Goal: Check status: Check status

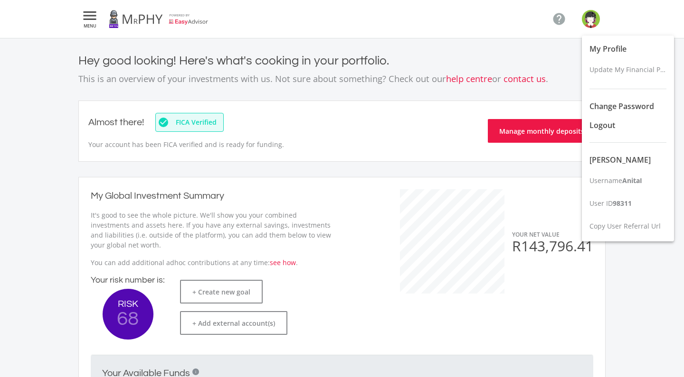
scroll to position [150, 261]
click at [601, 126] on span "Logout" at bounding box center [602, 125] width 26 height 10
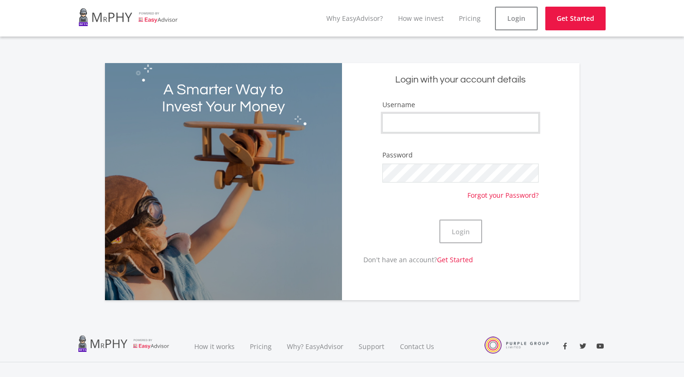
type input "AnitaI"
click at [460, 234] on button "Login" at bounding box center [460, 232] width 43 height 24
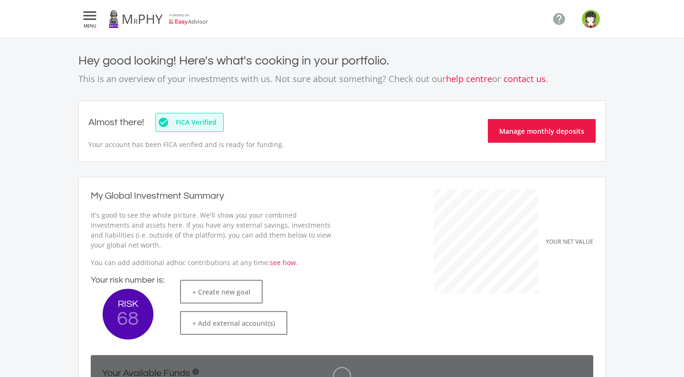
scroll to position [150, 261]
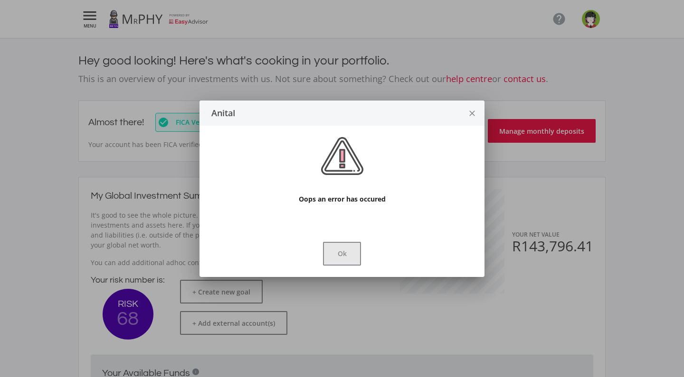
click at [338, 255] on button "Ok" at bounding box center [342, 254] width 38 height 24
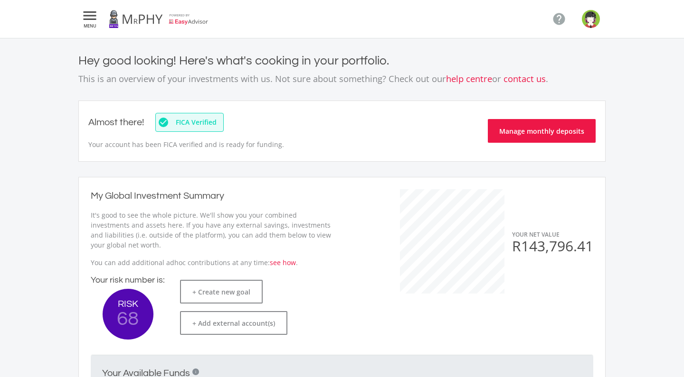
click at [590, 22] on img "button" at bounding box center [591, 19] width 18 height 18
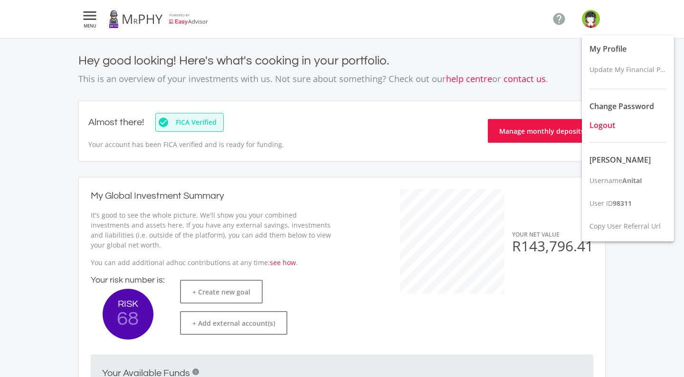
click at [598, 124] on span "Logout" at bounding box center [602, 125] width 26 height 10
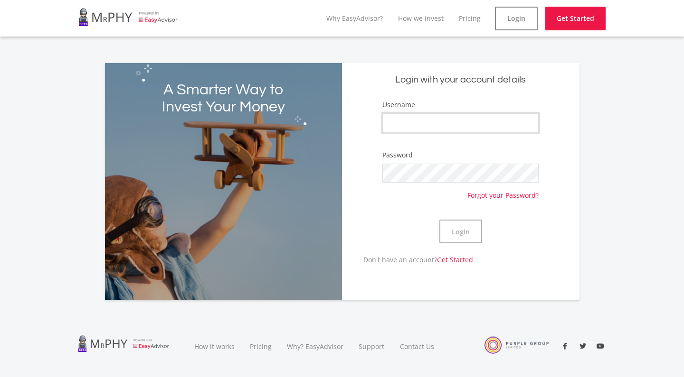
type input "AnitaI"
click at [458, 229] on button "Login" at bounding box center [460, 232] width 43 height 24
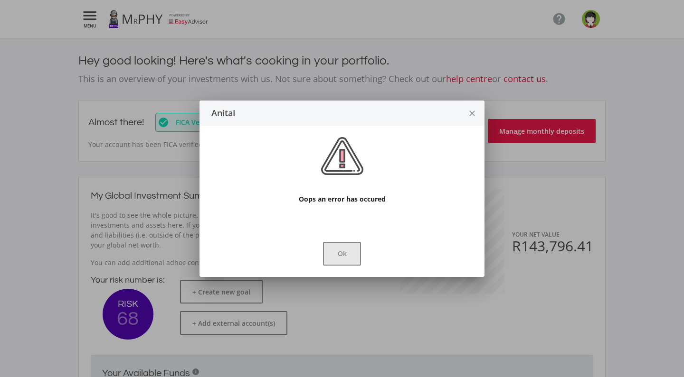
click at [332, 255] on button "Ok" at bounding box center [342, 254] width 38 height 24
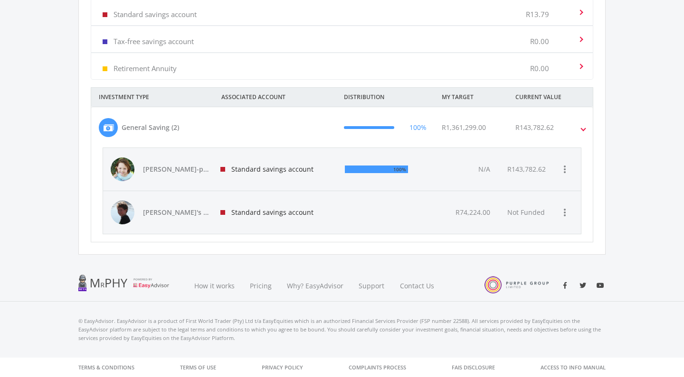
scroll to position [411, 0]
click at [181, 168] on span "[PERSON_NAME]-pie's savings" at bounding box center [176, 169] width 66 height 9
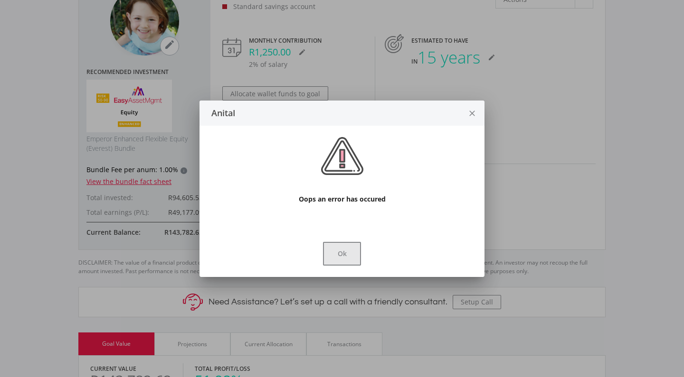
click at [343, 255] on button "Ok" at bounding box center [342, 254] width 38 height 24
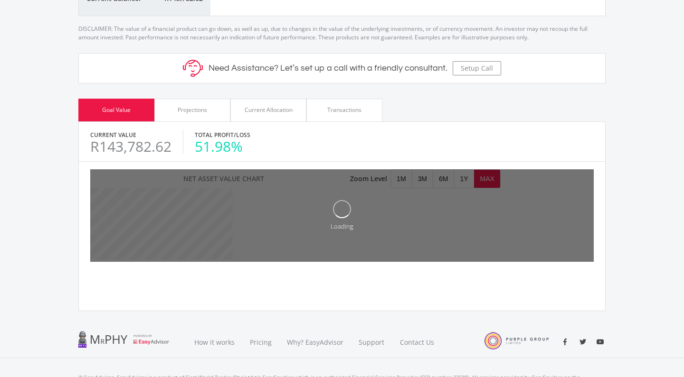
scroll to position [351, 0]
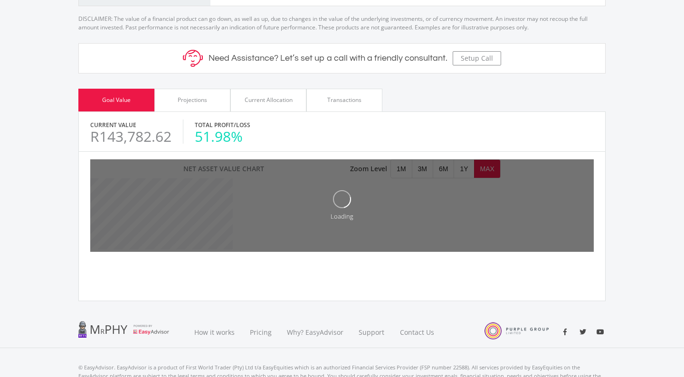
click at [260, 102] on div "Current Allocation" at bounding box center [269, 100] width 48 height 9
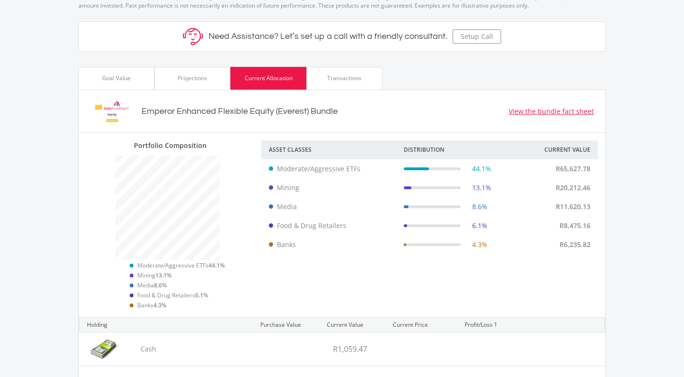
scroll to position [373, 0]
click at [186, 78] on div "Projections" at bounding box center [192, 78] width 29 height 9
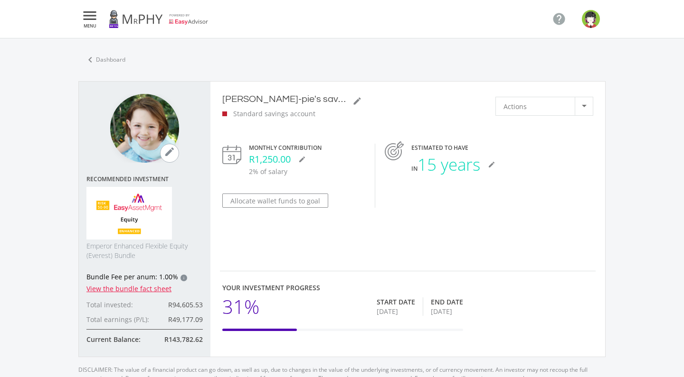
scroll to position [0, 0]
click at [104, 57] on link "chevron_left Dashboard" at bounding box center [104, 60] width 53 height 20
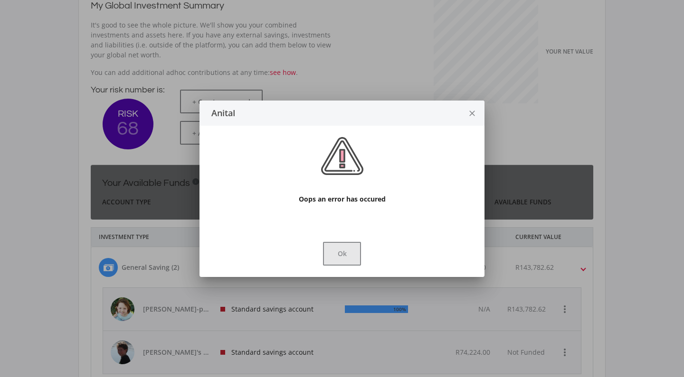
click at [338, 250] on button "Ok" at bounding box center [342, 254] width 38 height 24
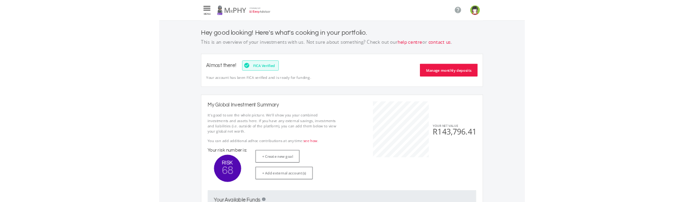
scroll to position [190, 0]
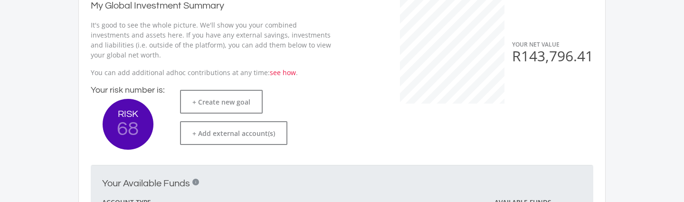
click at [622, 131] on ee-dashoard "Hey good looking! Here's what's cooking in your portfolio. This is an overview …" at bounding box center [342, 169] width 684 height 643
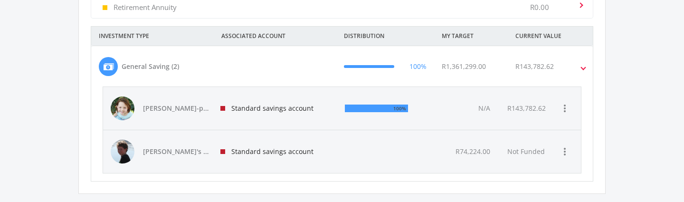
scroll to position [470, 0]
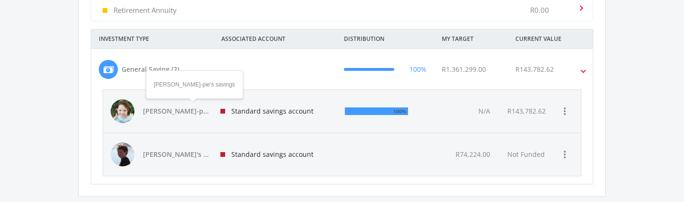
click at [178, 110] on span "[PERSON_NAME]-pie's savings" at bounding box center [176, 110] width 66 height 9
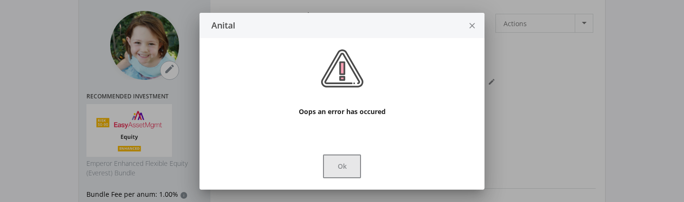
click at [343, 168] on button "Ok" at bounding box center [342, 166] width 38 height 24
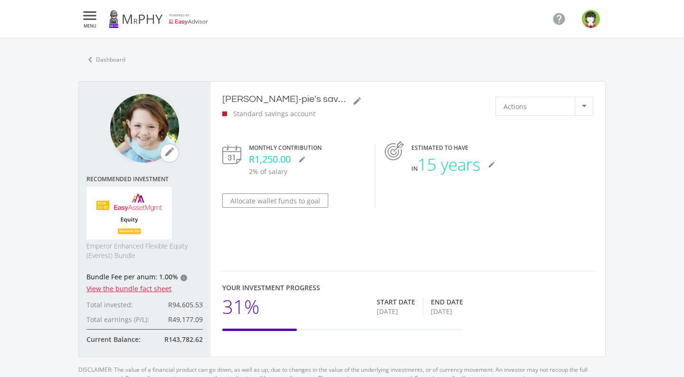
click at [596, 21] on img "button" at bounding box center [591, 19] width 18 height 18
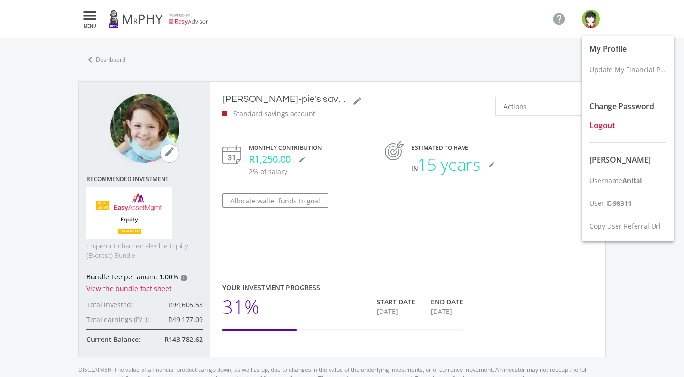
click at [602, 128] on span "Logout" at bounding box center [602, 125] width 26 height 10
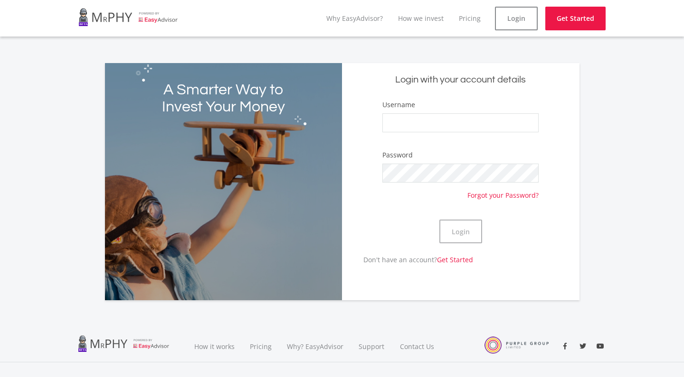
click at [46, 88] on div "A Smarter Way to Invest Your Money Login with your account details Username Pas…" at bounding box center [342, 176] width 684 height 249
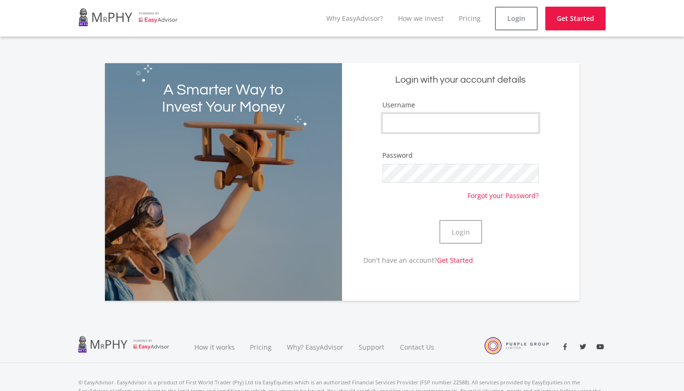
click at [411, 114] on input "Username" at bounding box center [460, 122] width 156 height 19
click at [607, 140] on div "A Smarter Way to Invest Your Money Login with your account details Username Pas…" at bounding box center [341, 176] width 541 height 249
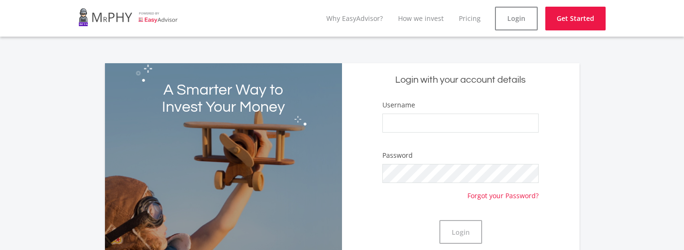
click at [47, 152] on div "A Smarter Way to Invest Your Money Login with your account details Username Pas…" at bounding box center [342, 176] width 684 height 249
click at [419, 123] on input "Username" at bounding box center [460, 122] width 156 height 19
type input "AnitaI"
click at [457, 232] on button "Login" at bounding box center [460, 232] width 43 height 24
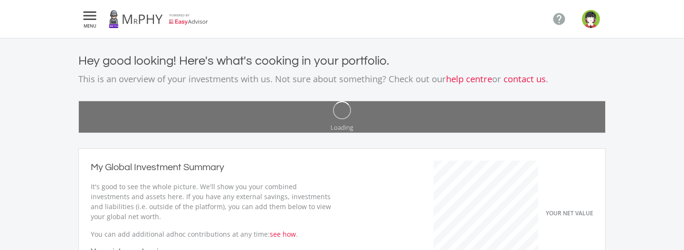
scroll to position [150, 261]
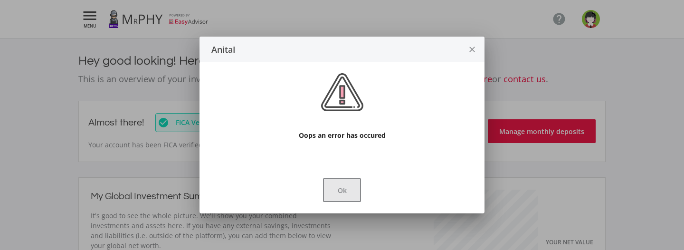
click at [344, 191] on button "Ok" at bounding box center [342, 190] width 38 height 24
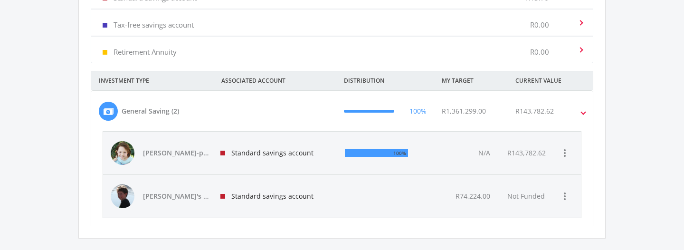
scroll to position [430, 0]
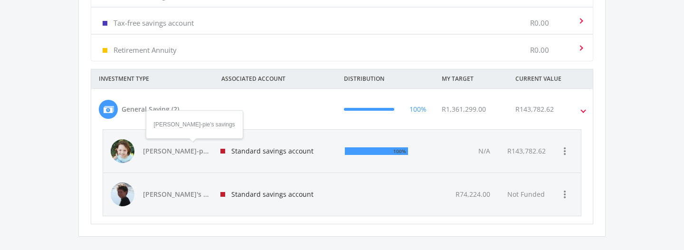
click at [200, 153] on span "[PERSON_NAME]-pie's savings" at bounding box center [176, 150] width 66 height 9
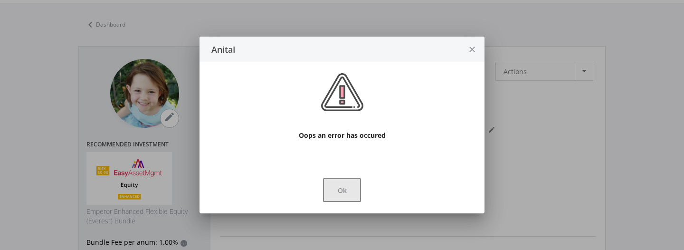
click at [343, 191] on button "Ok" at bounding box center [342, 190] width 38 height 24
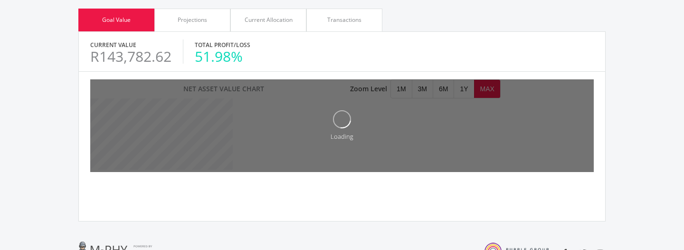
scroll to position [425, 0]
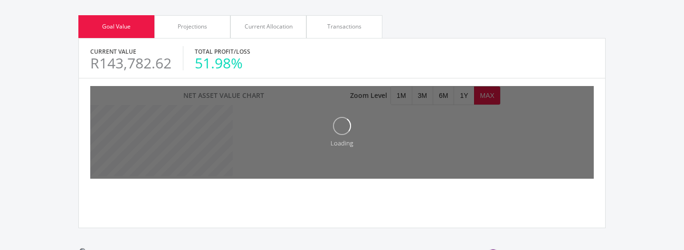
click at [192, 27] on div "Projections" at bounding box center [192, 26] width 29 height 9
